Goal: Information Seeking & Learning: Learn about a topic

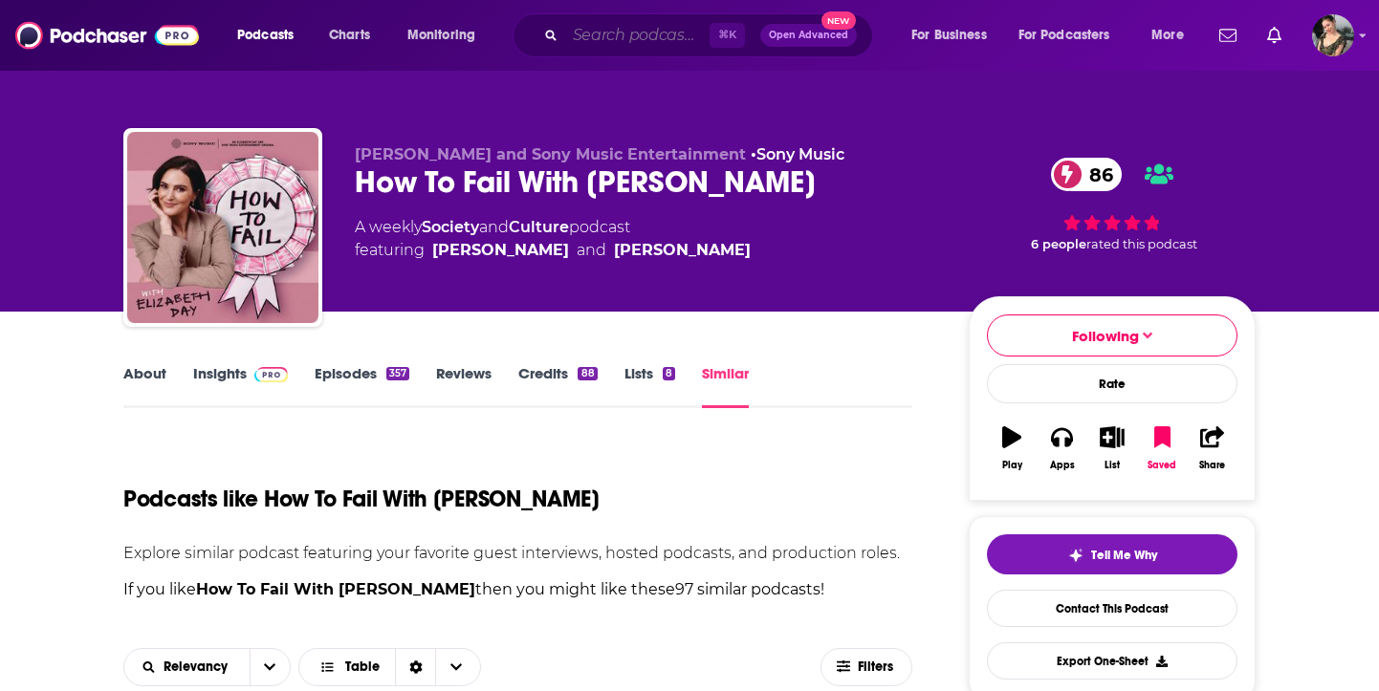
click at [610, 38] on input "Search podcasts, credits, & more..." at bounding box center [637, 35] width 144 height 31
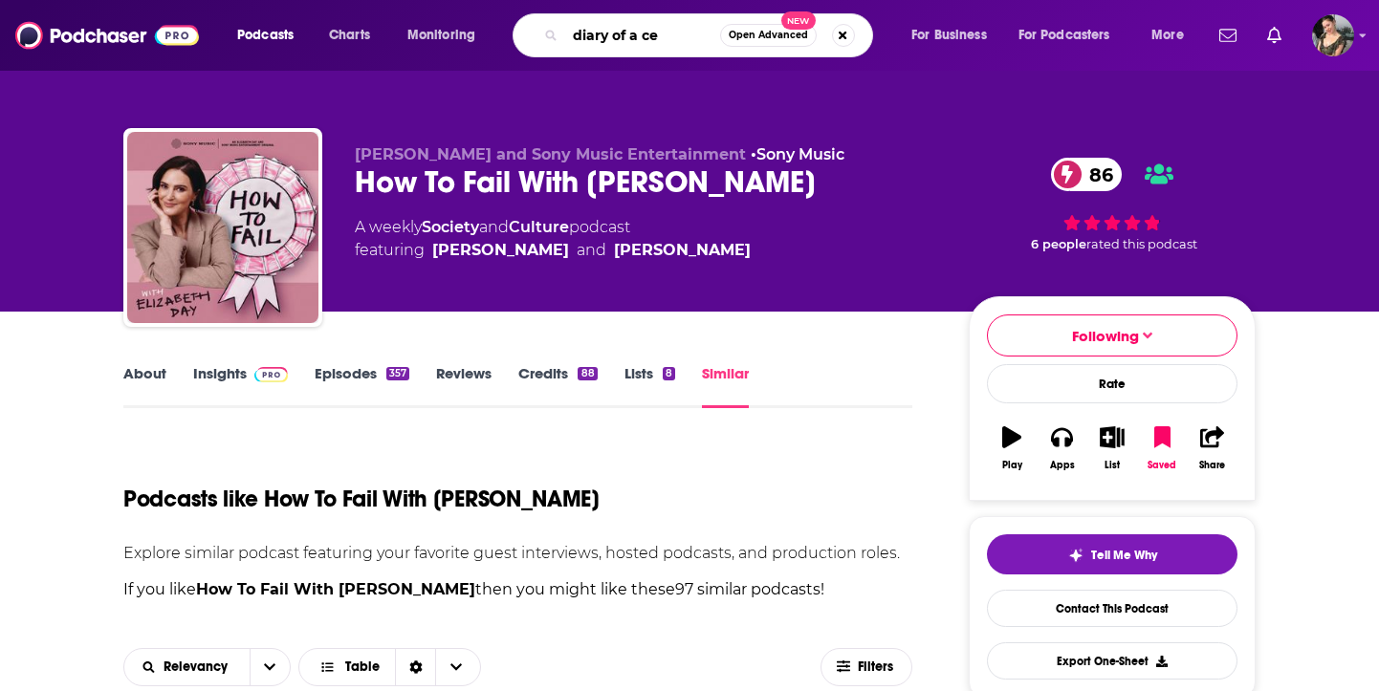
type input "diary of a ceo"
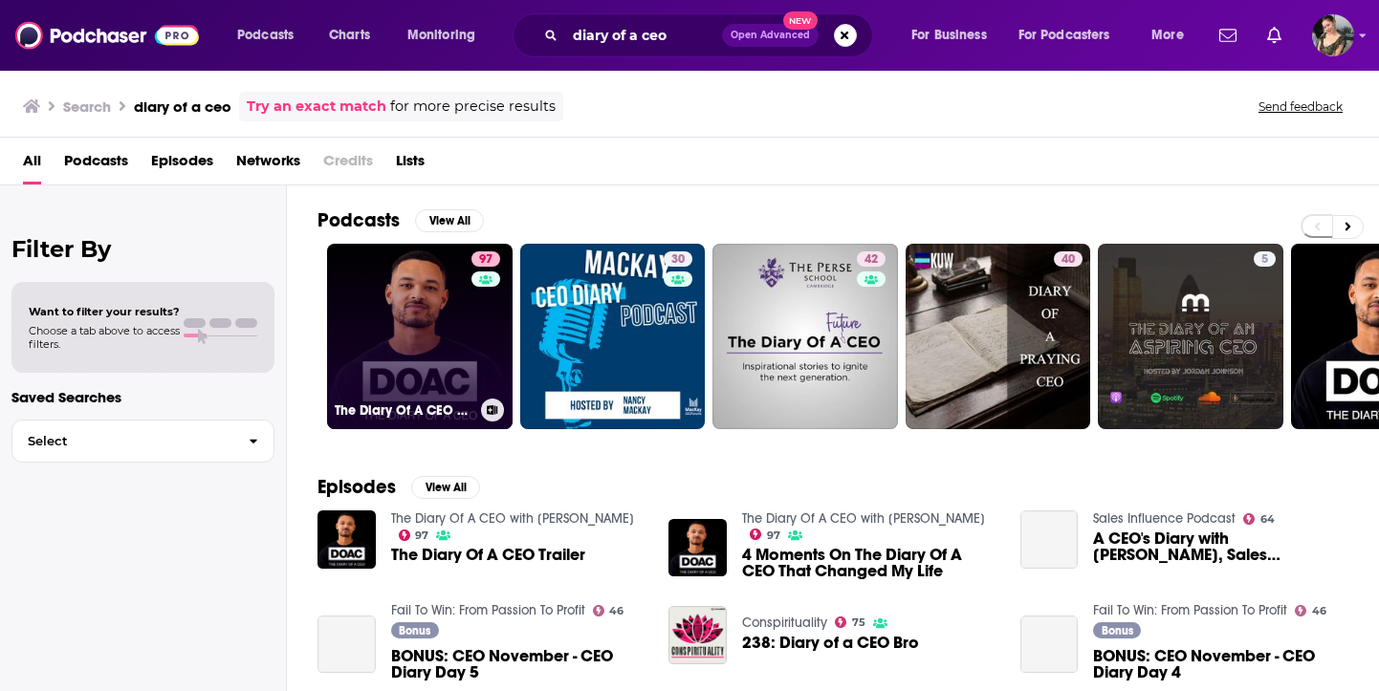
click at [449, 377] on link "97 The Diary Of A CEO with [PERSON_NAME]" at bounding box center [420, 337] width 186 height 186
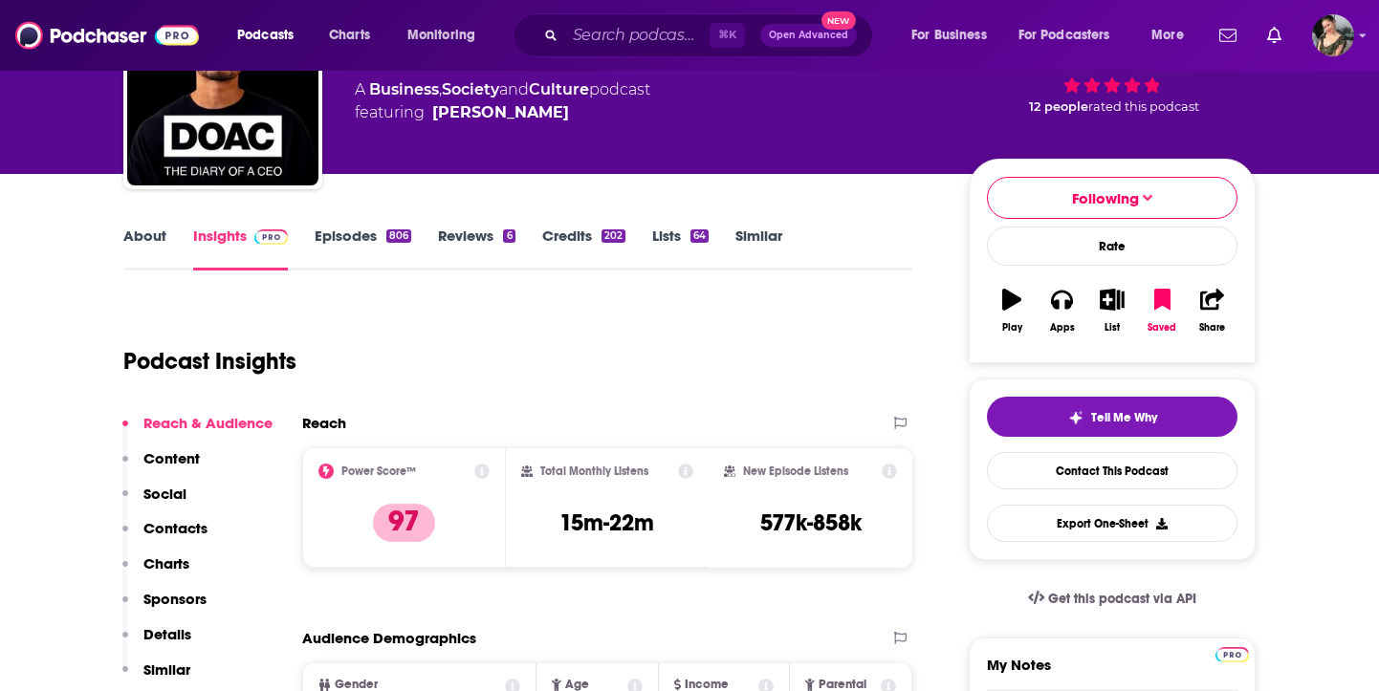
scroll to position [177, 0]
